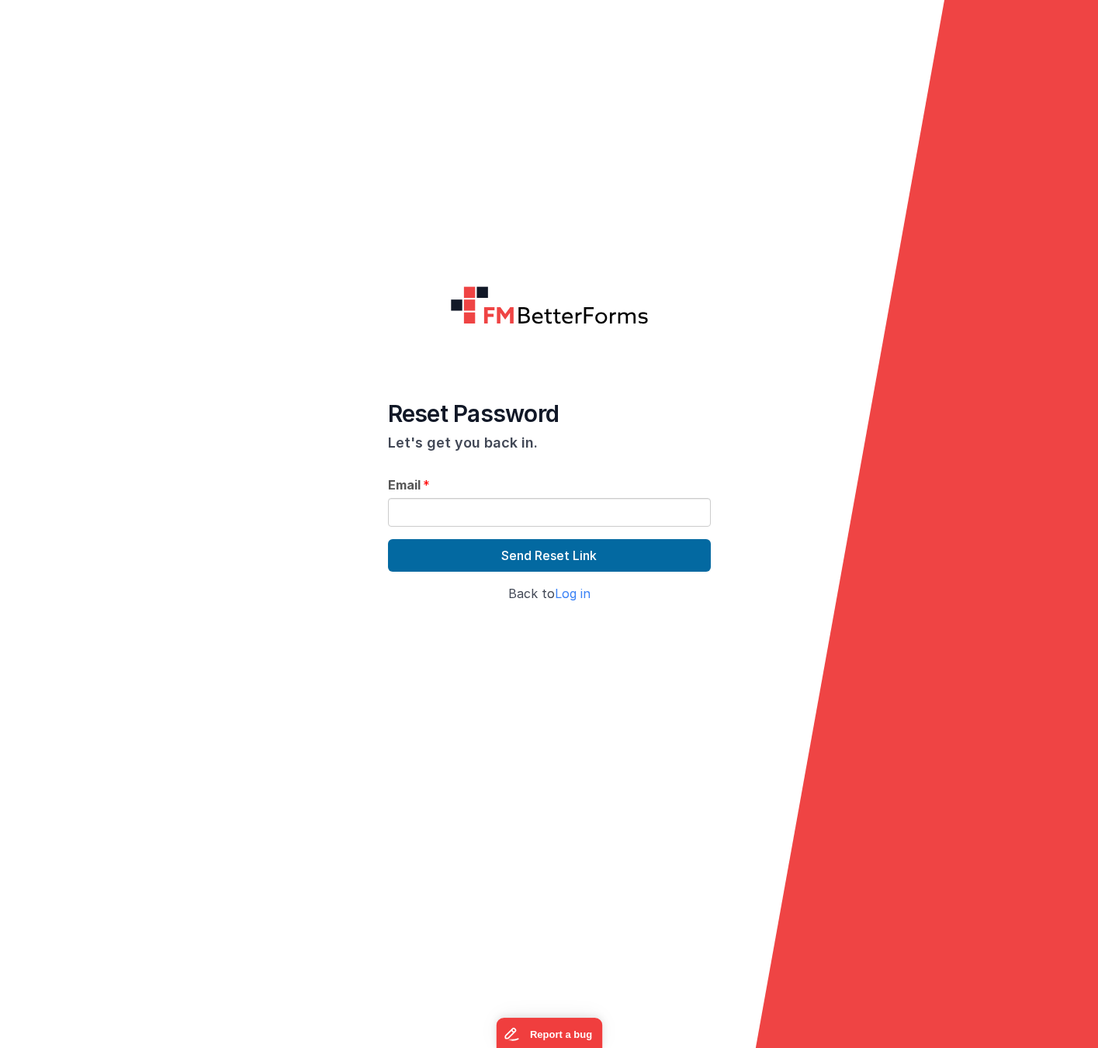
click at [444, 735] on div at bounding box center [549, 700] width 1098 height 149
click at [496, 519] on input "text" at bounding box center [549, 512] width 323 height 29
click at [425, 517] on input "text" at bounding box center [549, 512] width 323 height 29
type input "@"
paste input "[EMAIL_ADDRESS][DOMAIN_NAME]"
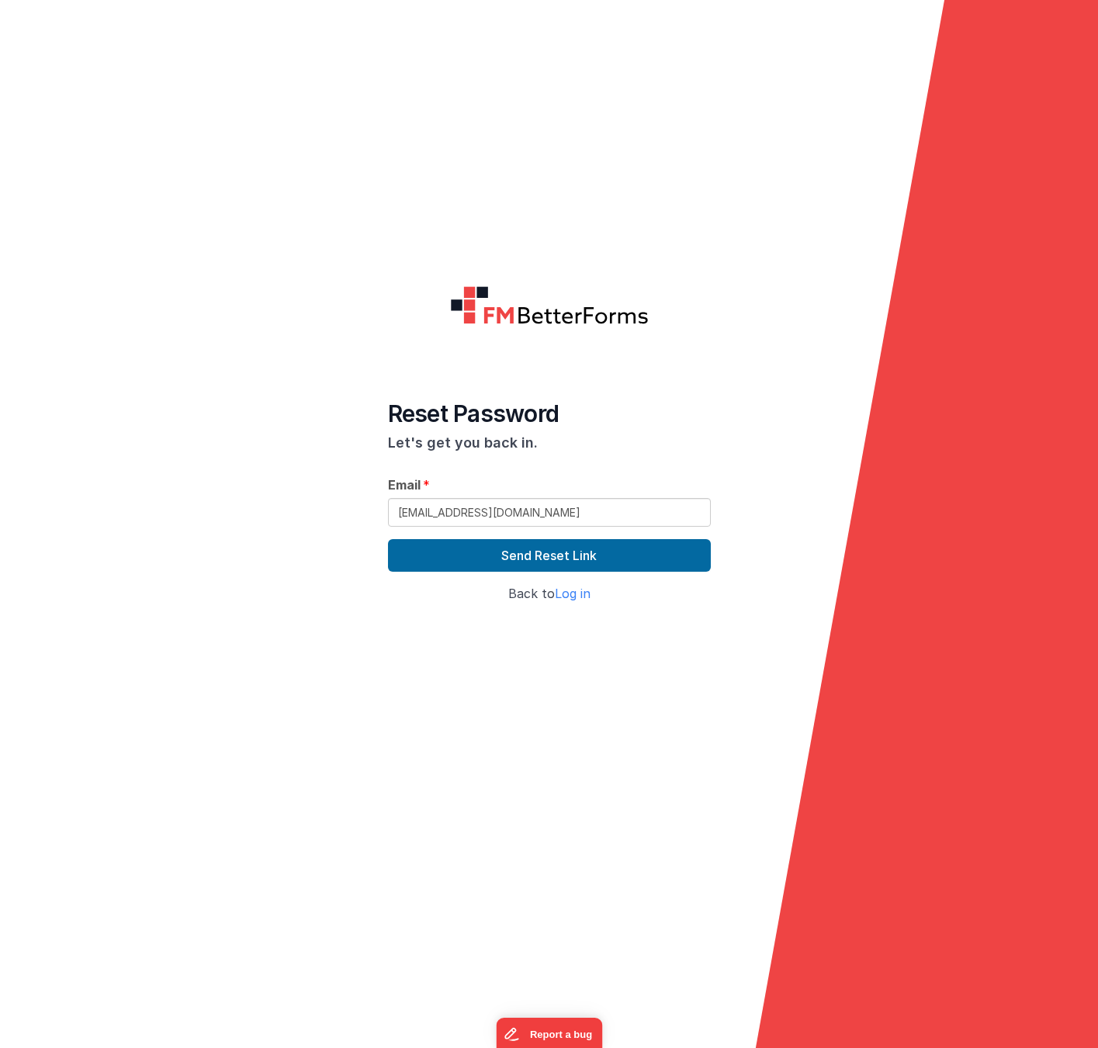
drag, startPoint x: 282, startPoint y: 659, endPoint x: 344, endPoint y: 640, distance: 65.8
click at [284, 659] on div at bounding box center [549, 700] width 1098 height 149
click at [513, 559] on button "Send Reset Link" at bounding box center [549, 555] width 323 height 33
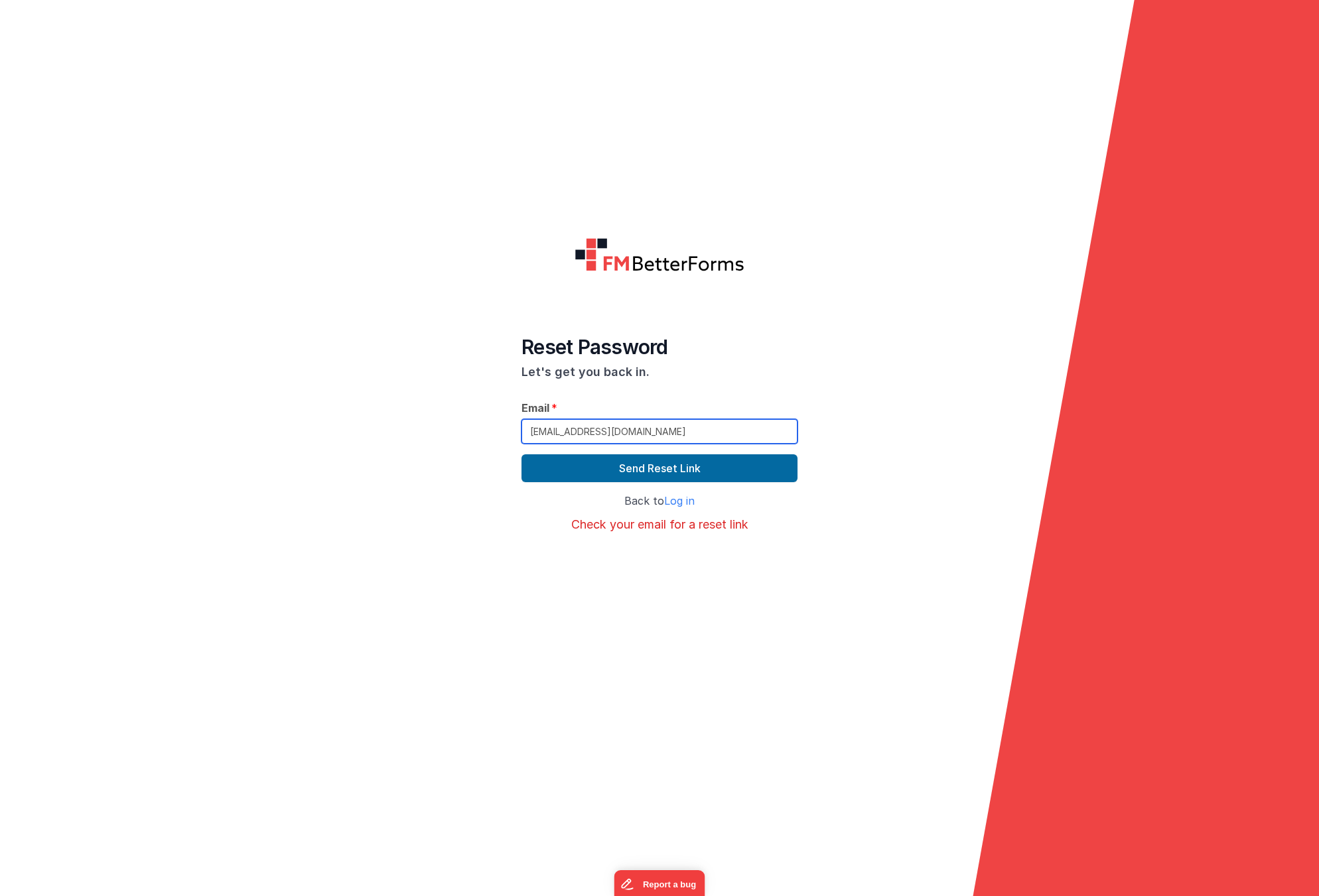
click at [654, 436] on input "[EMAIL_ADDRESS][DOMAIN_NAME]" at bounding box center [660, 431] width 276 height 25
drag, startPoint x: 659, startPoint y: 434, endPoint x: 422, endPoint y: 421, distance: 237.4
click at [422, 421] on form "Reset Password Let's get you back in. Email [EMAIL_ADDRESS][DOMAIN_NAME] Send R…" at bounding box center [660, 448] width 1319 height 896
click at [446, 572] on div at bounding box center [660, 605] width 1319 height 127
drag, startPoint x: 629, startPoint y: 431, endPoint x: 505, endPoint y: 431, distance: 124.0
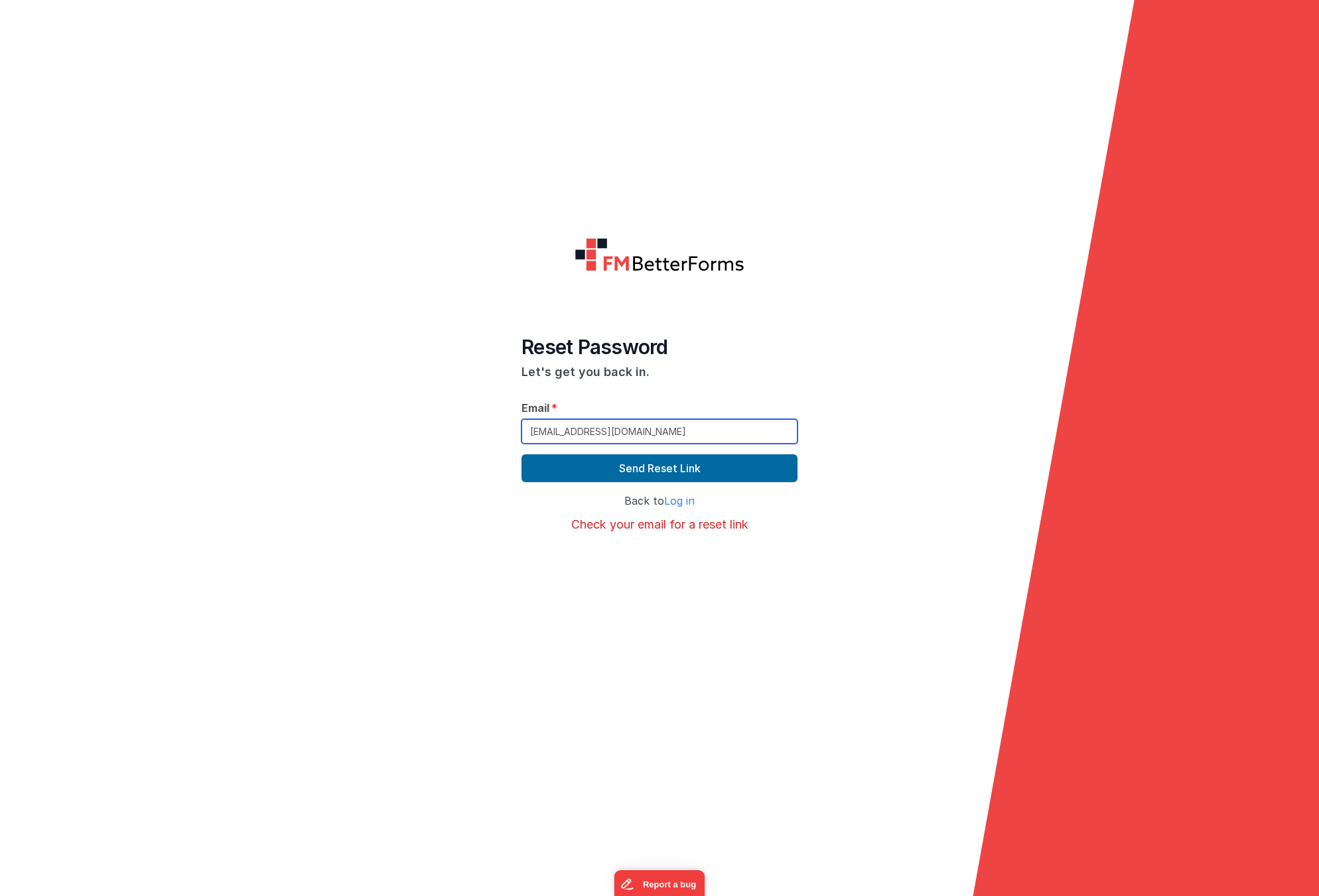
click at [505, 431] on form "Reset Password Let's get you back in. Email [EMAIL_ADDRESS][DOMAIN_NAME] Send R…" at bounding box center [660, 448] width 1319 height 896
click at [637, 435] on input "[EMAIL_ADDRESS][DOMAIN_NAME]" at bounding box center [660, 431] width 276 height 25
drag, startPoint x: 637, startPoint y: 435, endPoint x: 422, endPoint y: 425, distance: 215.2
click at [422, 426] on form "Reset Password Let's get you back in. Email [EMAIL_ADDRESS][DOMAIN_NAME] Send R…" at bounding box center [660, 448] width 1319 height 896
type input "@"
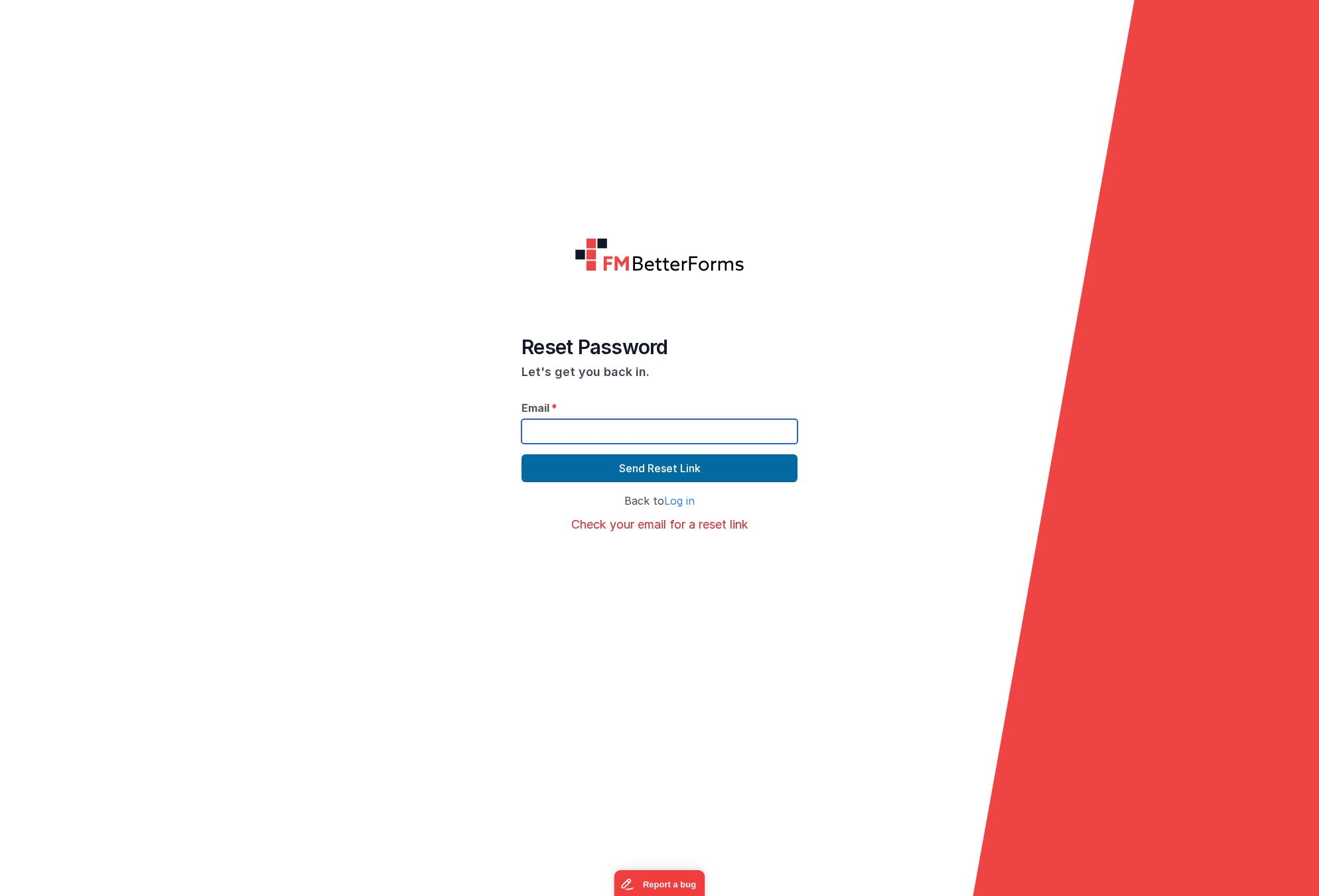
paste input "[EMAIL_ADDRESS][DOMAIN_NAME]"
click at [294, 463] on form "Reset Password Let's get you back in. Email [EMAIL_ADDRESS][DOMAIN_NAME] Send R…" at bounding box center [660, 448] width 1319 height 896
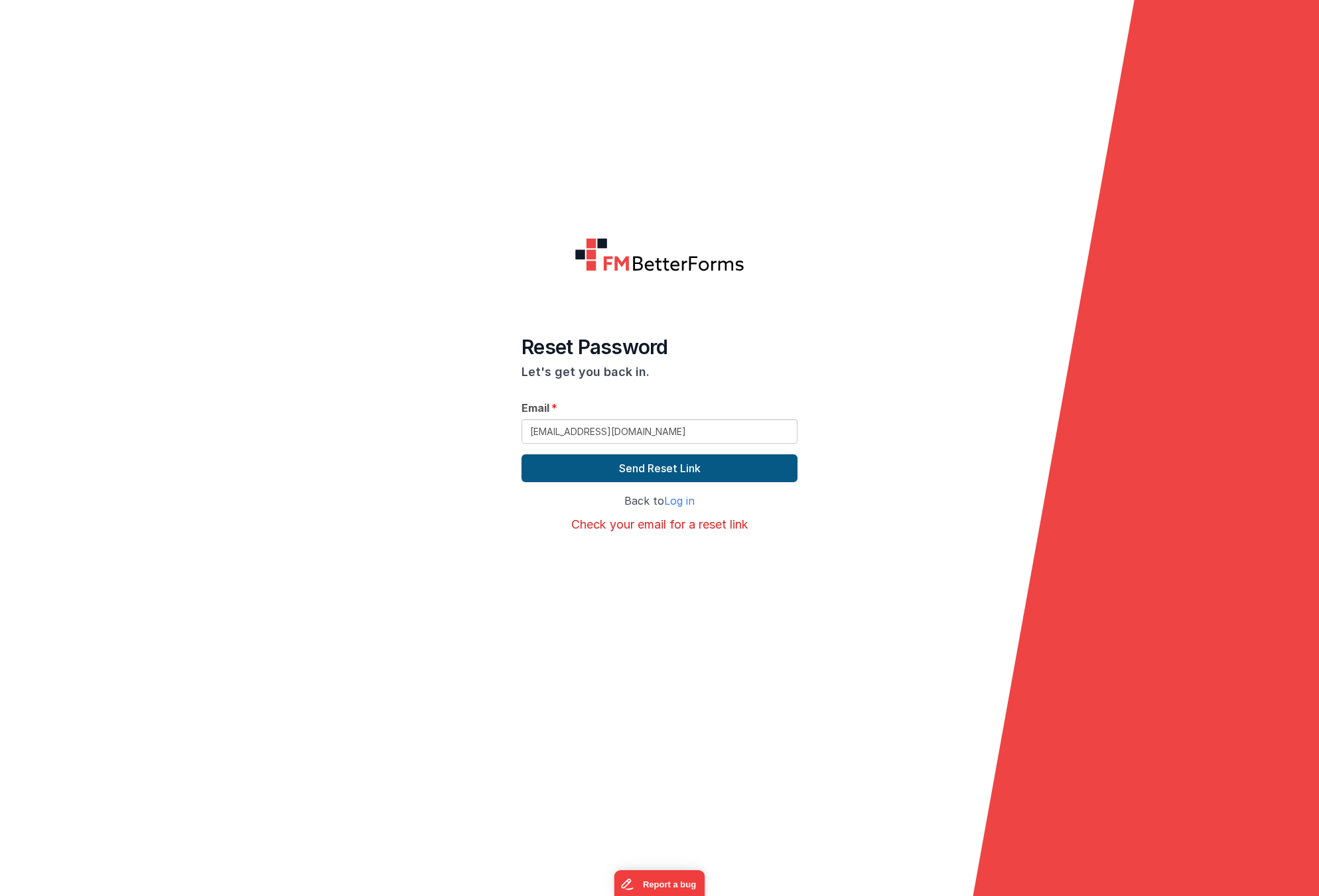
click at [655, 469] on button "Send Reset Link" at bounding box center [660, 468] width 276 height 28
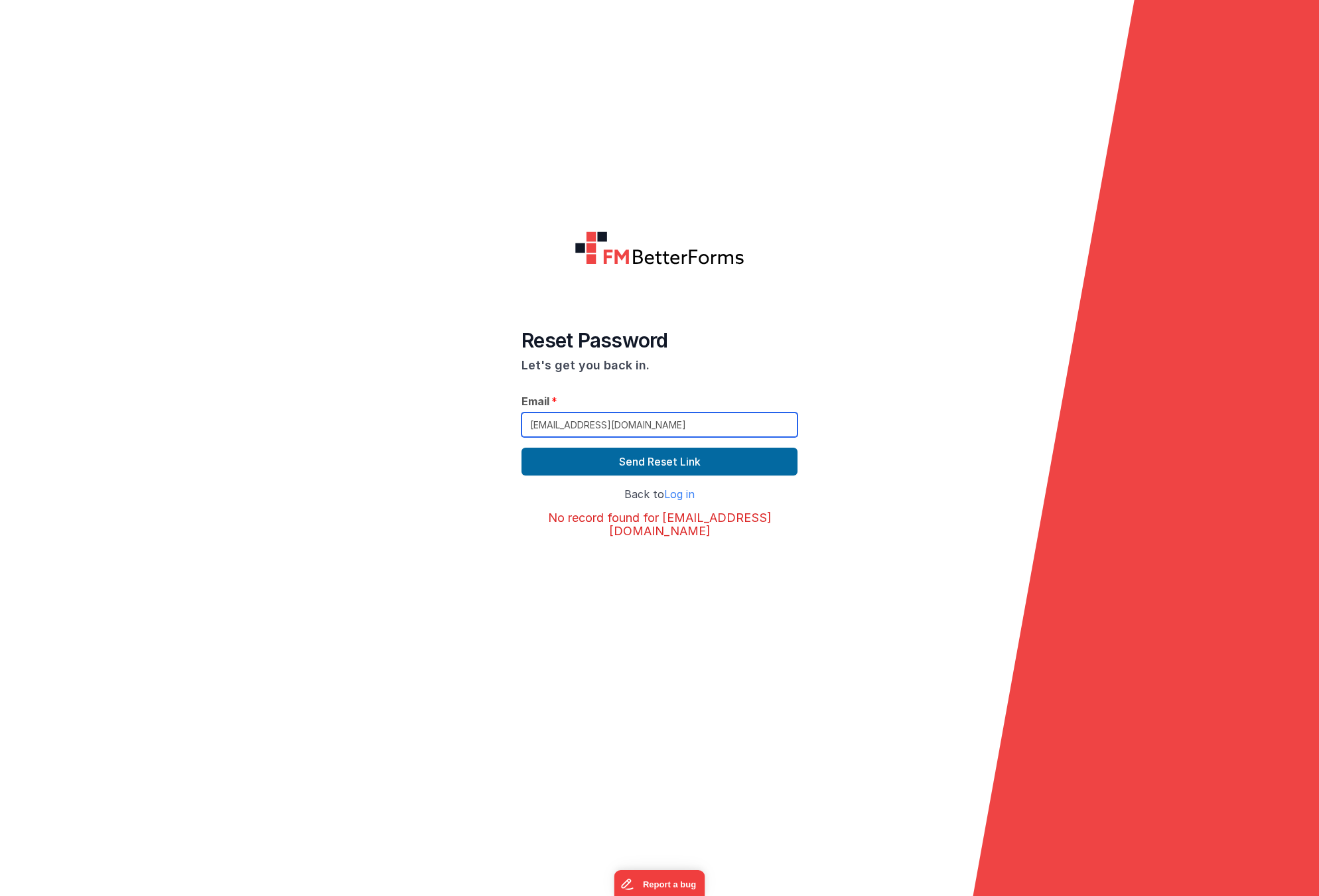
drag, startPoint x: 500, startPoint y: 433, endPoint x: 471, endPoint y: 432, distance: 29.0
click at [471, 432] on form "Reset Password Let's get you back in. Email [EMAIL_ADDRESS][DOMAIN_NAME] Send R…" at bounding box center [660, 448] width 1319 height 896
click at [623, 433] on input "[EMAIL_ADDRESS][DOMAIN_NAME]" at bounding box center [660, 424] width 276 height 25
drag, startPoint x: 626, startPoint y: 433, endPoint x: 448, endPoint y: 424, distance: 178.2
click at [448, 424] on form "Reset Password Let's get you back in. Email [EMAIL_ADDRESS][DOMAIN_NAME] Send R…" at bounding box center [660, 448] width 1319 height 896
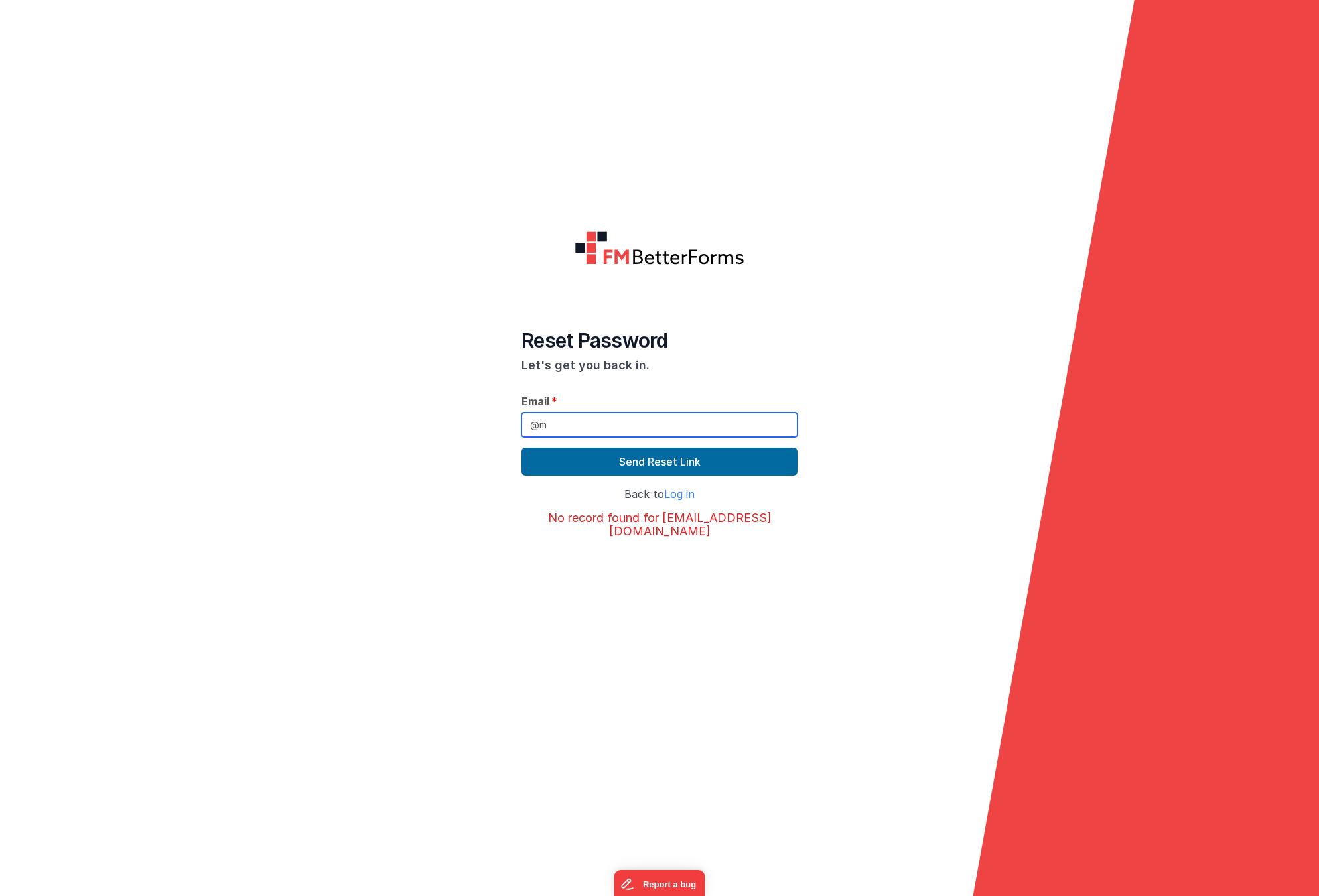
type input "@"
paste input "[EMAIL_ADDRESS][DOMAIN_NAME]"
type input "[EMAIL_ADDRESS][DOMAIN_NAME]"
click at [311, 464] on form "Reset Password Let's get you back in. Email [EMAIL_ADDRESS][DOMAIN_NAME] Send R…" at bounding box center [660, 448] width 1319 height 896
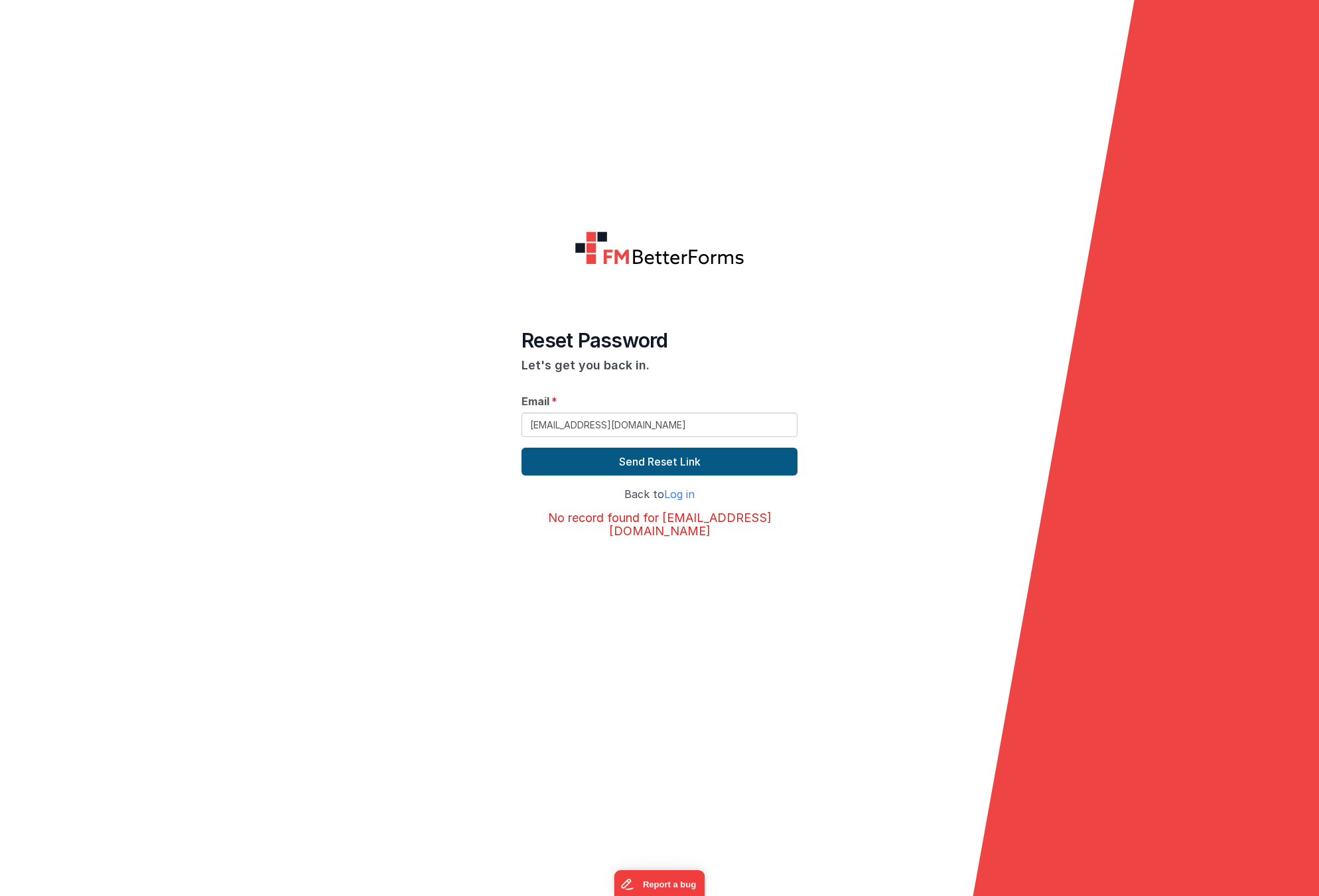
click at [667, 465] on button "Send Reset Link" at bounding box center [660, 462] width 276 height 28
